Goal: Information Seeking & Learning: Learn about a topic

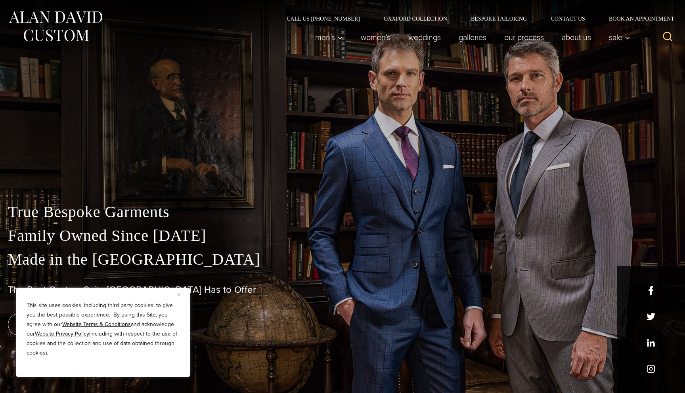
click at [152, 251] on p "True Bespoke Garments Family Owned Since [DATE] Made in [GEOGRAPHIC_DATA]" at bounding box center [342, 235] width 669 height 71
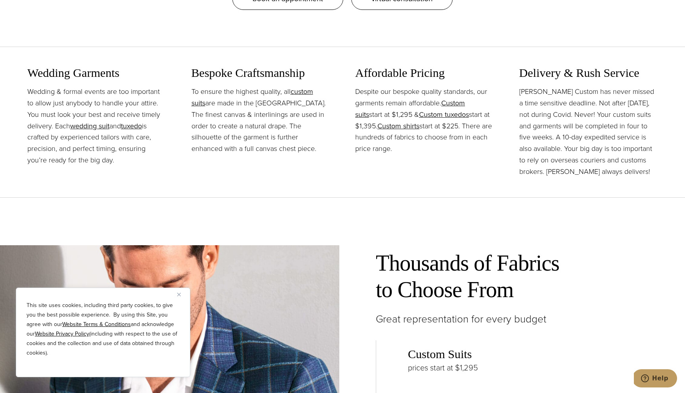
scroll to position [989, 0]
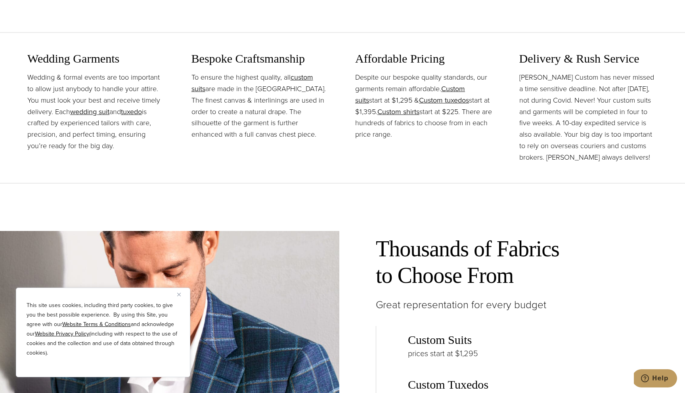
click at [255, 102] on p "To ensure the highest quality, all custom suits are made in the [GEOGRAPHIC_DAT…" at bounding box center [260, 106] width 139 height 69
click at [255, 111] on p "To ensure the highest quality, all custom suits are made in the [GEOGRAPHIC_DAT…" at bounding box center [260, 106] width 139 height 69
click at [255, 105] on p "To ensure the highest quality, all custom suits are made in the [GEOGRAPHIC_DAT…" at bounding box center [260, 106] width 139 height 69
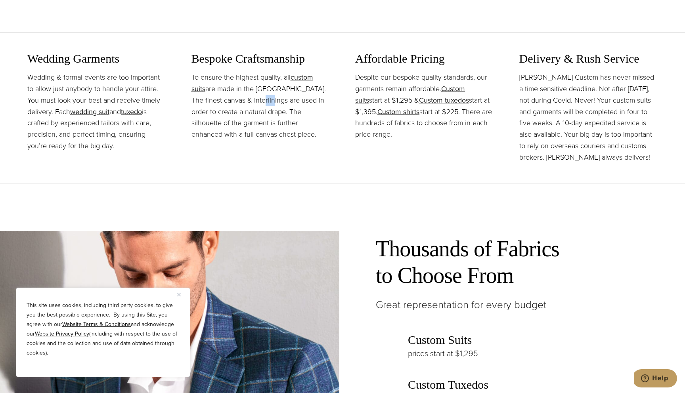
click at [255, 105] on p "To ensure the highest quality, all custom suits are made in the [GEOGRAPHIC_DAT…" at bounding box center [260, 106] width 139 height 69
click at [255, 98] on p "To ensure the highest quality, all custom suits are made in the [GEOGRAPHIC_DAT…" at bounding box center [260, 106] width 139 height 69
click at [255, 120] on p "To ensure the highest quality, all custom suits are made in the [GEOGRAPHIC_DAT…" at bounding box center [260, 106] width 139 height 69
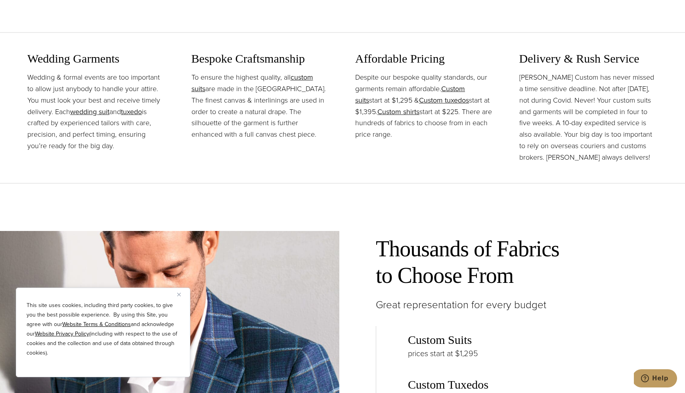
click at [255, 111] on p "To ensure the highest quality, all custom suits are made in the [GEOGRAPHIC_DAT…" at bounding box center [260, 106] width 139 height 69
click at [255, 94] on p "To ensure the highest quality, all custom suits are made in the [GEOGRAPHIC_DAT…" at bounding box center [260, 106] width 139 height 69
click at [255, 106] on p "To ensure the highest quality, all custom suits are made in the [GEOGRAPHIC_DAT…" at bounding box center [260, 106] width 139 height 69
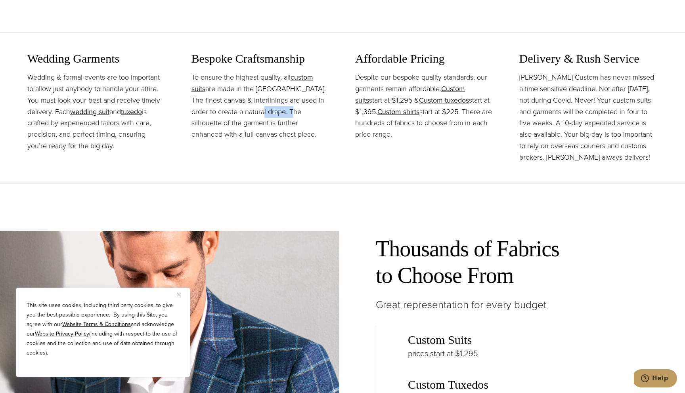
click at [255, 106] on p "To ensure the highest quality, all custom suits are made in the [GEOGRAPHIC_DAT…" at bounding box center [260, 106] width 139 height 69
click at [255, 121] on p "To ensure the highest quality, all custom suits are made in the [GEOGRAPHIC_DAT…" at bounding box center [260, 106] width 139 height 69
click at [255, 117] on p "To ensure the highest quality, all custom suits are made in the [GEOGRAPHIC_DAT…" at bounding box center [260, 106] width 139 height 69
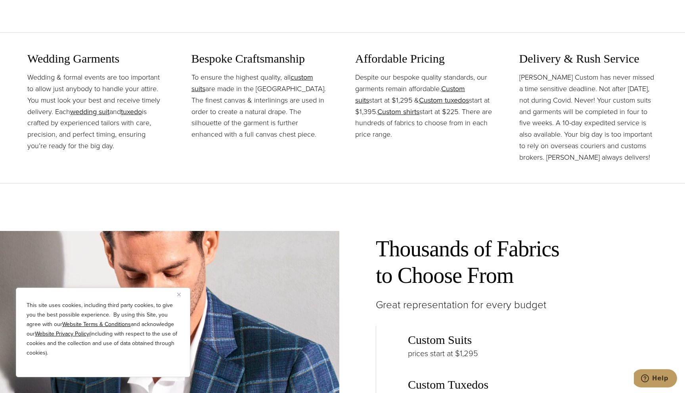
click at [252, 130] on p "To ensure the highest quality, all custom suits are made in the [GEOGRAPHIC_DAT…" at bounding box center [260, 106] width 139 height 69
click at [252, 122] on p "To ensure the highest quality, all custom suits are made in the [GEOGRAPHIC_DAT…" at bounding box center [260, 106] width 139 height 69
click at [402, 83] on p "Despite our bespoke quality standards, our garments remain affordable. Custom s…" at bounding box center [424, 106] width 139 height 69
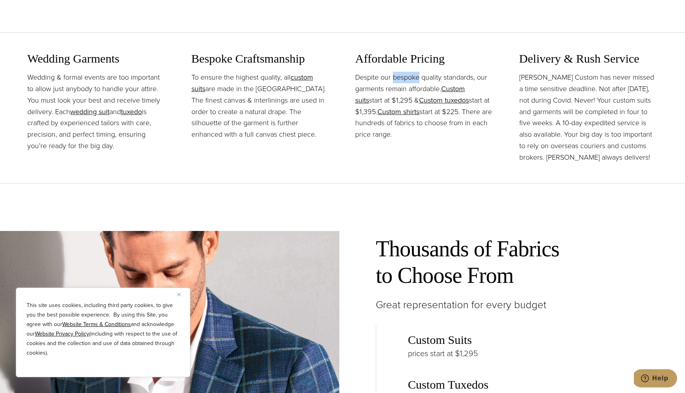
click at [402, 83] on p "Despite our bespoke quality standards, our garments remain affordable. Custom s…" at bounding box center [424, 106] width 139 height 69
click at [401, 92] on p "Despite our bespoke quality standards, our garments remain affordable. Custom s…" at bounding box center [424, 106] width 139 height 69
click at [407, 83] on p "Despite our bespoke quality standards, our garments remain affordable. Custom s…" at bounding box center [424, 106] width 139 height 69
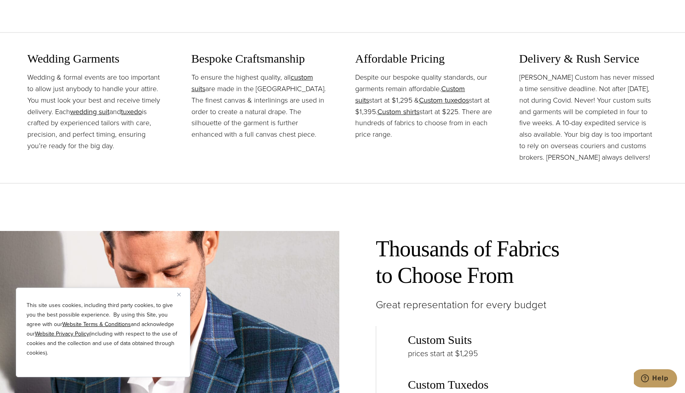
click at [402, 89] on p "Despite our bespoke quality standards, our garments remain affordable. Custom s…" at bounding box center [424, 106] width 139 height 69
click at [413, 85] on p "Despite our bespoke quality standards, our garments remain affordable. Custom s…" at bounding box center [424, 106] width 139 height 69
click at [403, 87] on p "Despite our bespoke quality standards, our garments remain affordable. Custom s…" at bounding box center [424, 106] width 139 height 69
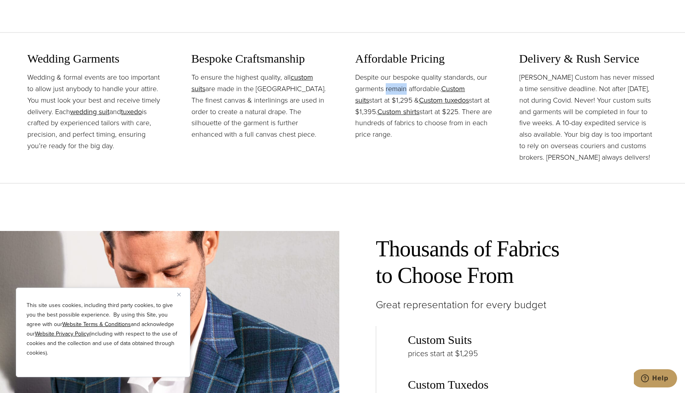
click at [403, 87] on p "Despite our bespoke quality standards, our garments remain affordable. Custom s…" at bounding box center [424, 106] width 139 height 69
click at [403, 84] on p "Despite our bespoke quality standards, our garments remain affordable. Custom s…" at bounding box center [424, 106] width 139 height 69
click at [412, 84] on p "Despite our bespoke quality standards, our garments remain affordable. Custom s…" at bounding box center [424, 106] width 139 height 69
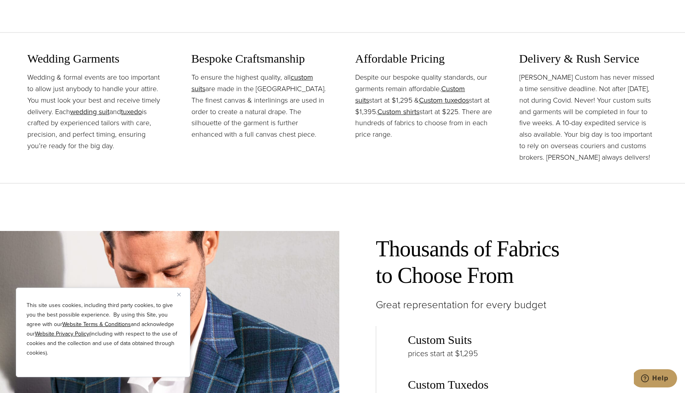
click at [403, 85] on p "Despite our bespoke quality standards, our garments remain affordable. Custom s…" at bounding box center [424, 106] width 139 height 69
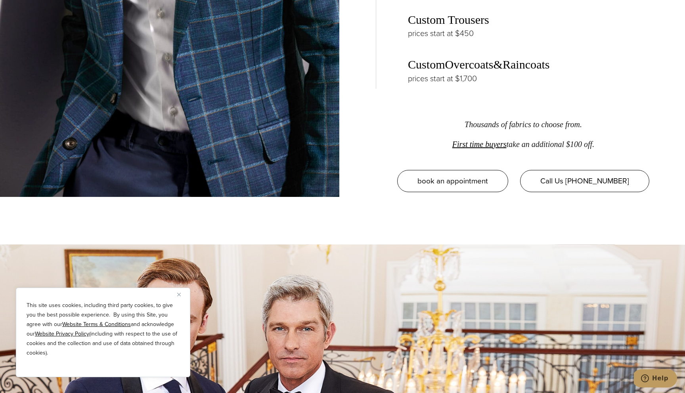
scroll to position [1336, 0]
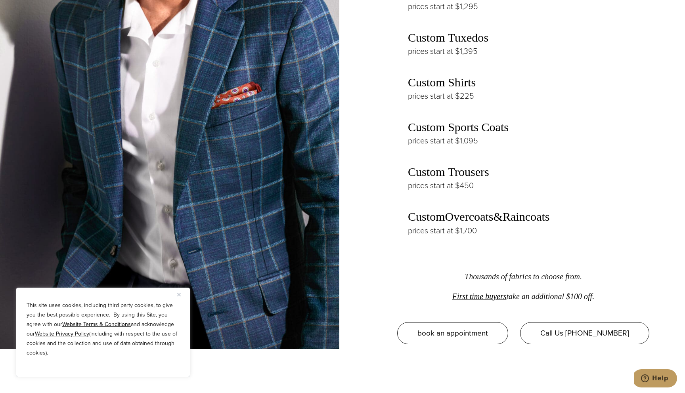
click at [423, 167] on link "Custom Trousers" at bounding box center [448, 171] width 81 height 13
